Goal: Communication & Community: Answer question/provide support

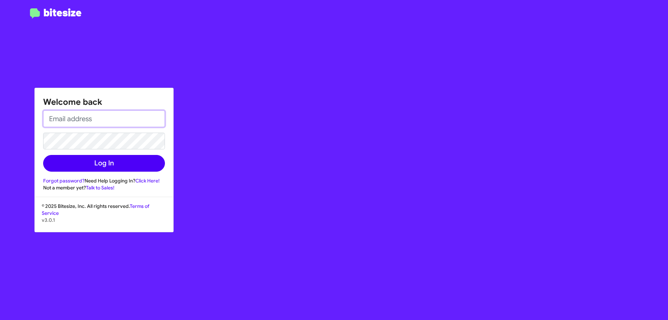
type input "[EMAIL_ADDRESS][DOMAIN_NAME]"
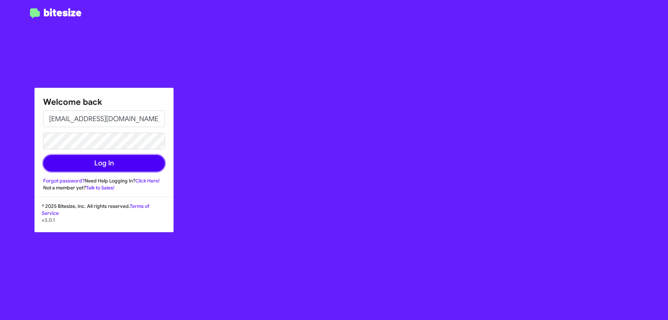
click at [86, 158] on button "Log In" at bounding box center [104, 163] width 122 height 17
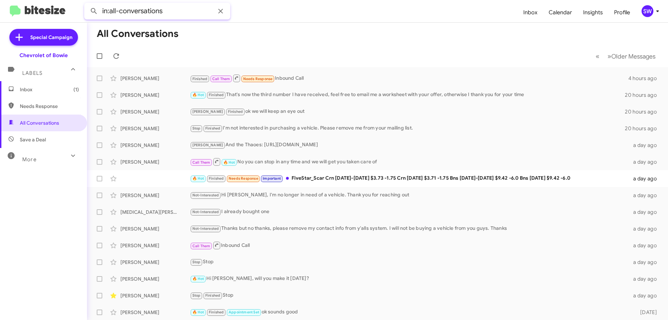
click at [181, 15] on input "in:all-conversations" at bounding box center [157, 11] width 146 height 17
paste input "8237001"
drag, startPoint x: 196, startPoint y: 8, endPoint x: 164, endPoint y: 10, distance: 32.0
click at [164, 9] on input "in:all-conversations 8237001" at bounding box center [157, 11] width 146 height 17
paste input "[PERSON_NAME]"
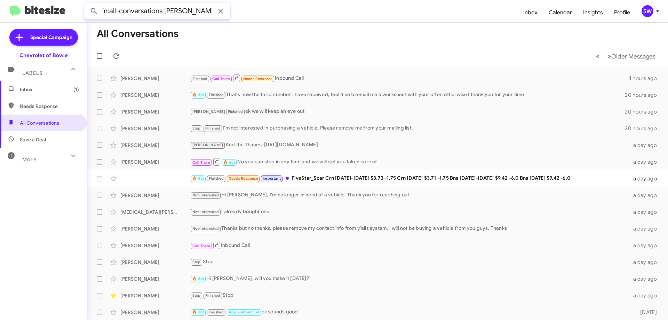
type input "in:all-conversations [PERSON_NAME]"
click at [87, 4] on button at bounding box center [94, 11] width 14 height 14
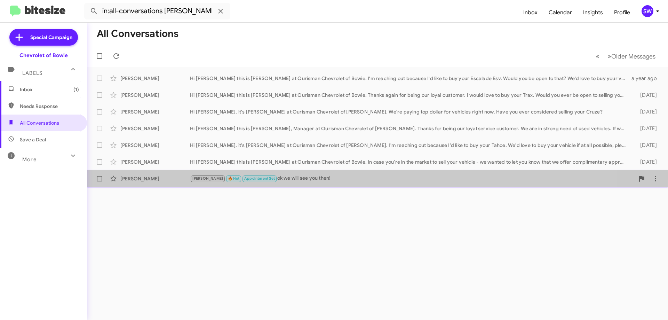
drag, startPoint x: 289, startPoint y: 176, endPoint x: 293, endPoint y: 175, distance: 4.5
click at [289, 176] on div "[PERSON_NAME] 🔥 Hot Appointment Set ok we will see you then!" at bounding box center [412, 178] width 444 height 8
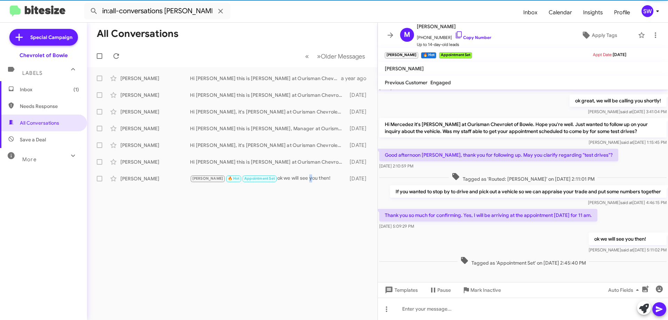
scroll to position [114, 0]
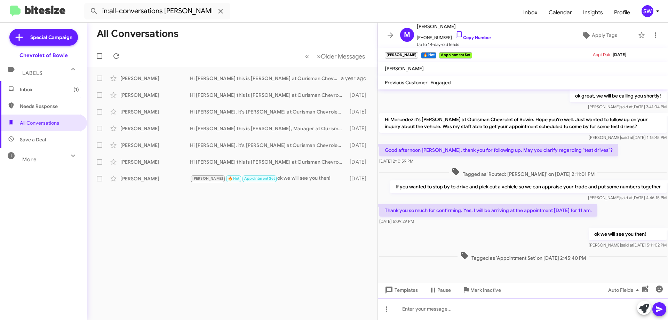
click at [457, 308] on div at bounding box center [523, 308] width 290 height 22
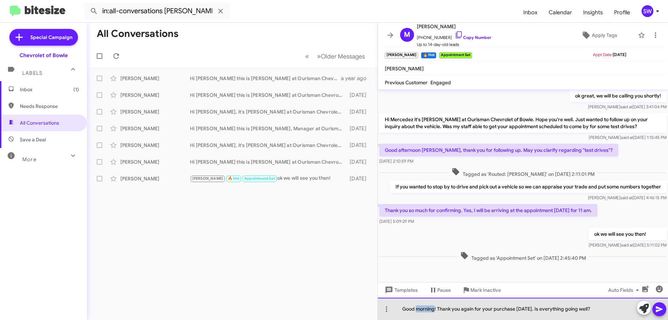
drag, startPoint x: 434, startPoint y: 309, endPoint x: 419, endPoint y: 310, distance: 15.0
click at [417, 310] on div "Good morning! Thank you again for your purchase [DATE]. Is everything going wel…" at bounding box center [523, 308] width 290 height 22
click at [608, 309] on div "Good afternoon! Thank you again for your purchase [DATE]. Is everything going w…" at bounding box center [523, 308] width 290 height 22
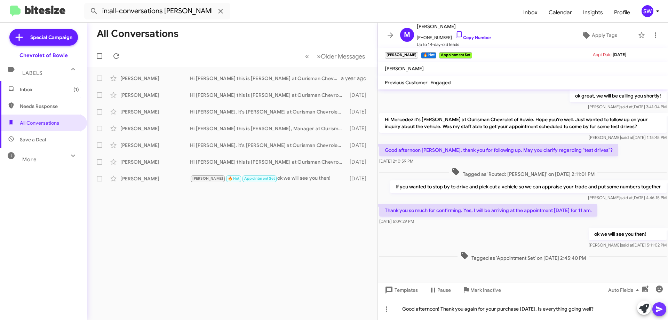
drag, startPoint x: 659, startPoint y: 309, endPoint x: 664, endPoint y: 305, distance: 6.5
click at [659, 309] on icon at bounding box center [659, 309] width 8 height 8
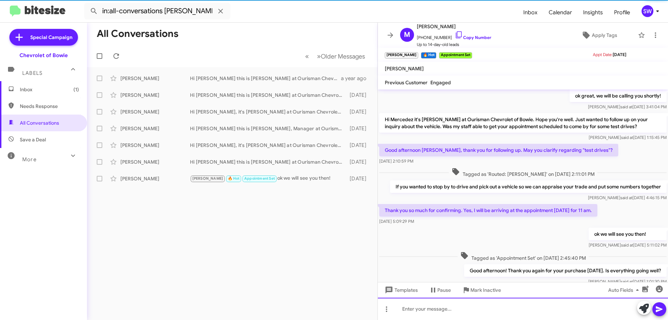
scroll to position [0, 0]
